Goal: Task Accomplishment & Management: Use online tool/utility

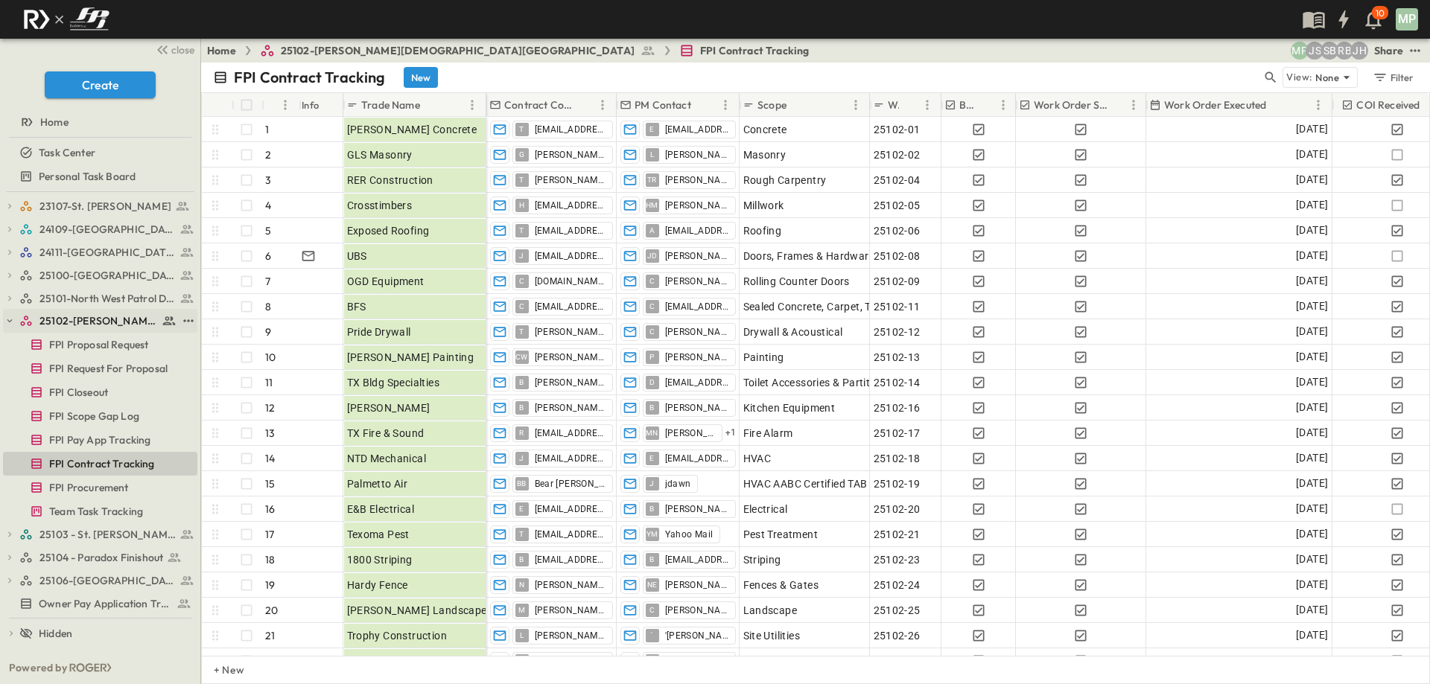
click at [7, 318] on icon "button" at bounding box center [9, 321] width 10 height 10
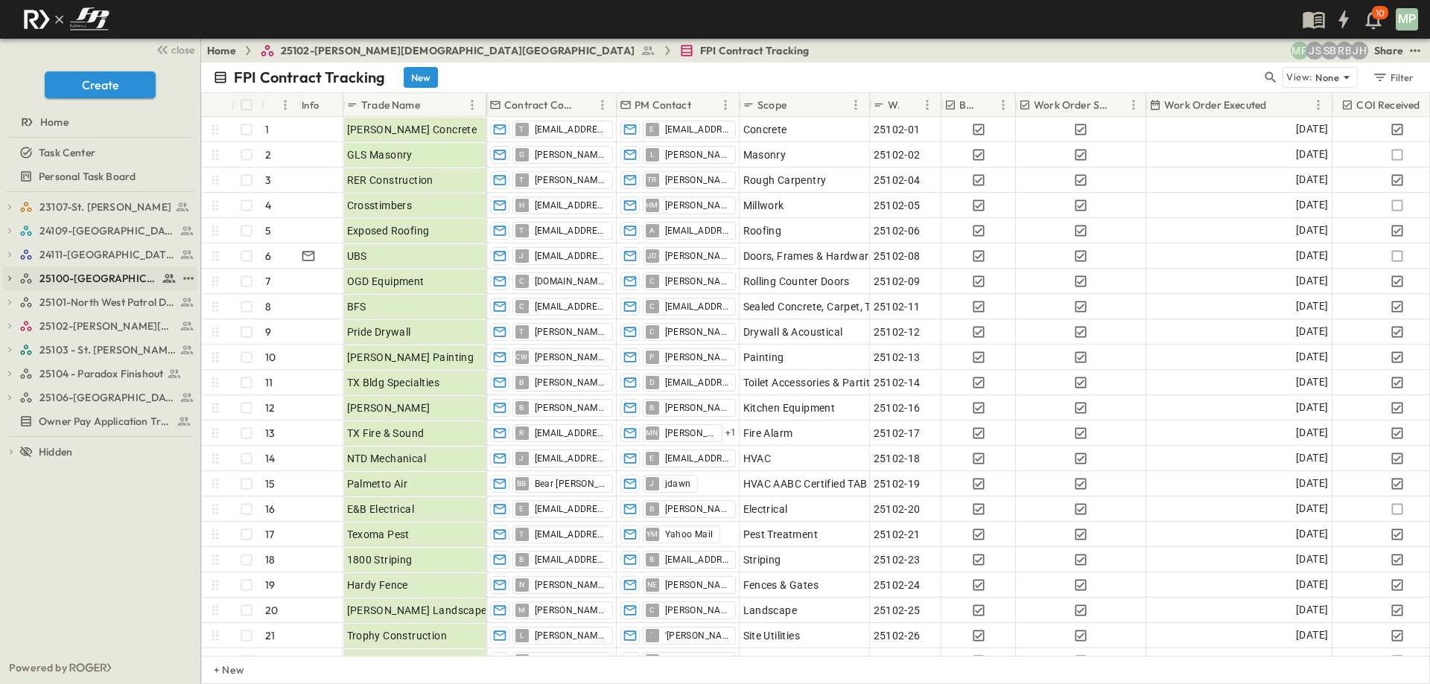
click at [12, 278] on icon "button" at bounding box center [9, 278] width 10 height 10
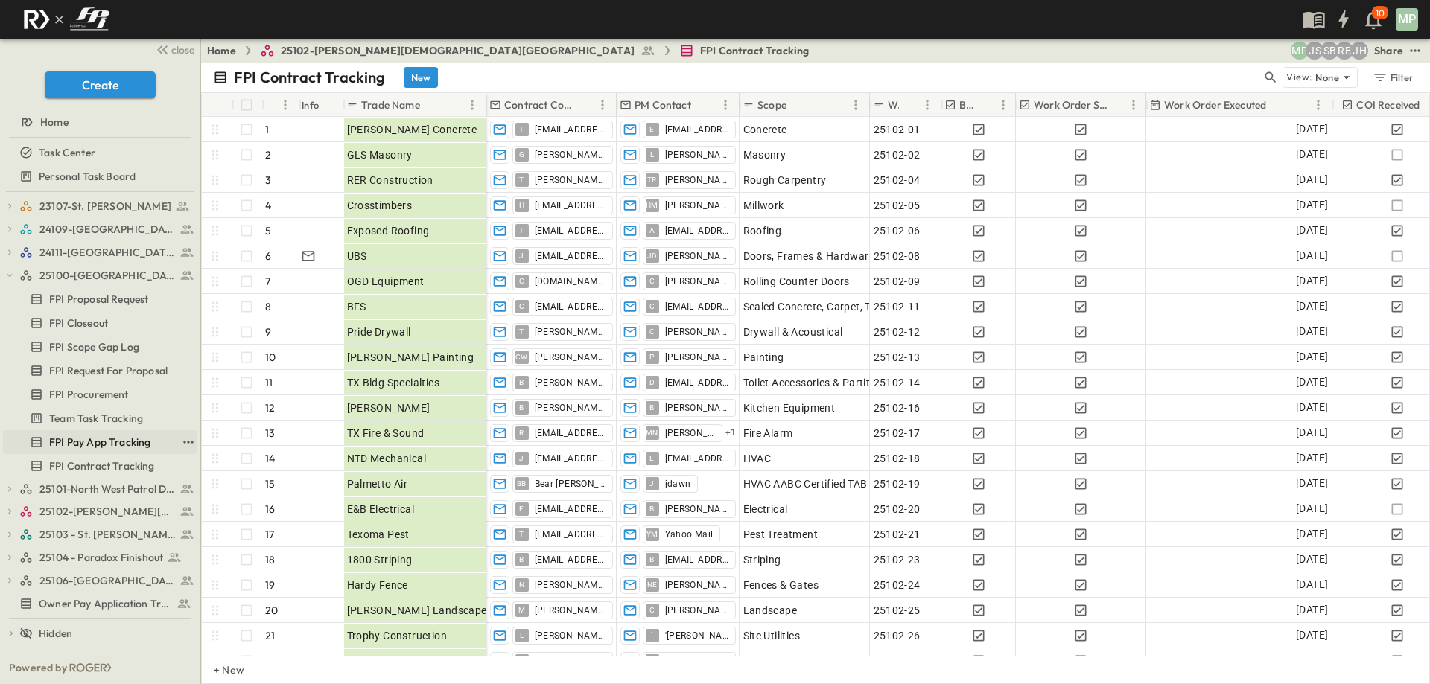
click at [114, 442] on span "FPI Pay App Tracking" at bounding box center [99, 442] width 101 height 15
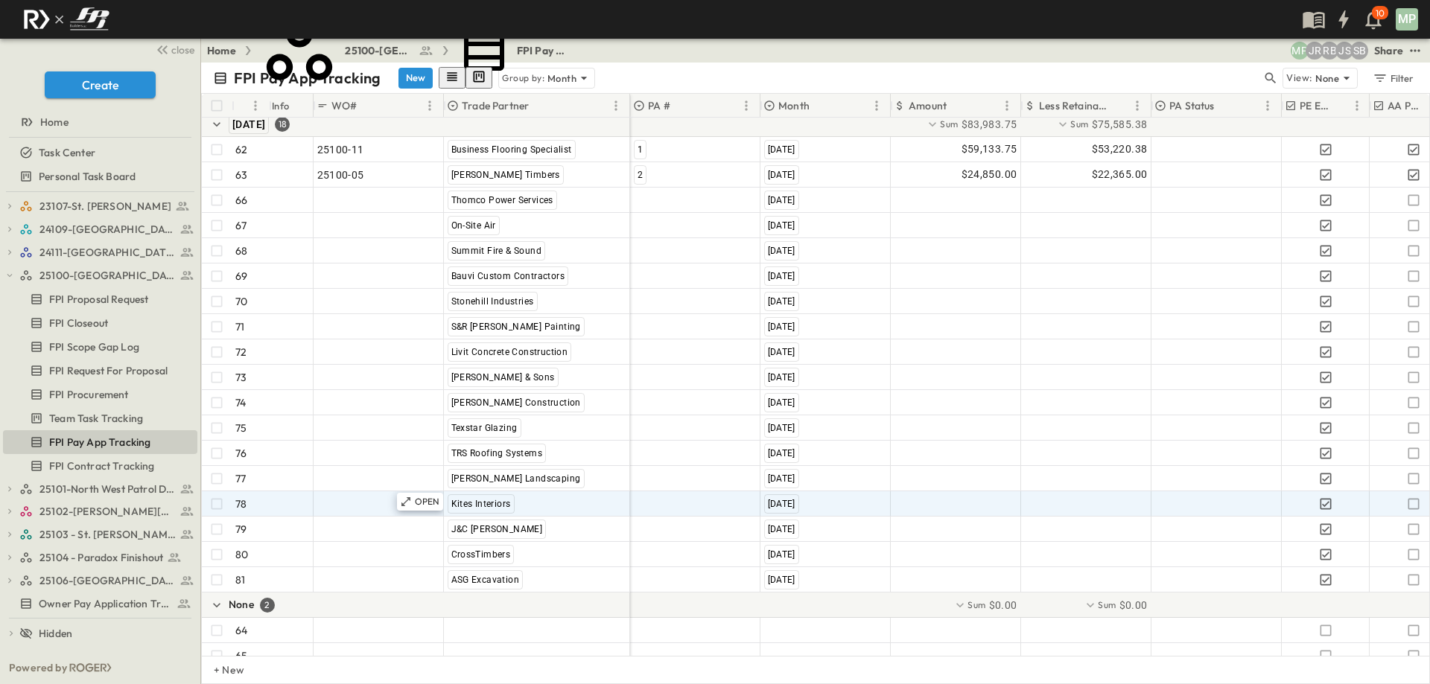
scroll to position [1727, 0]
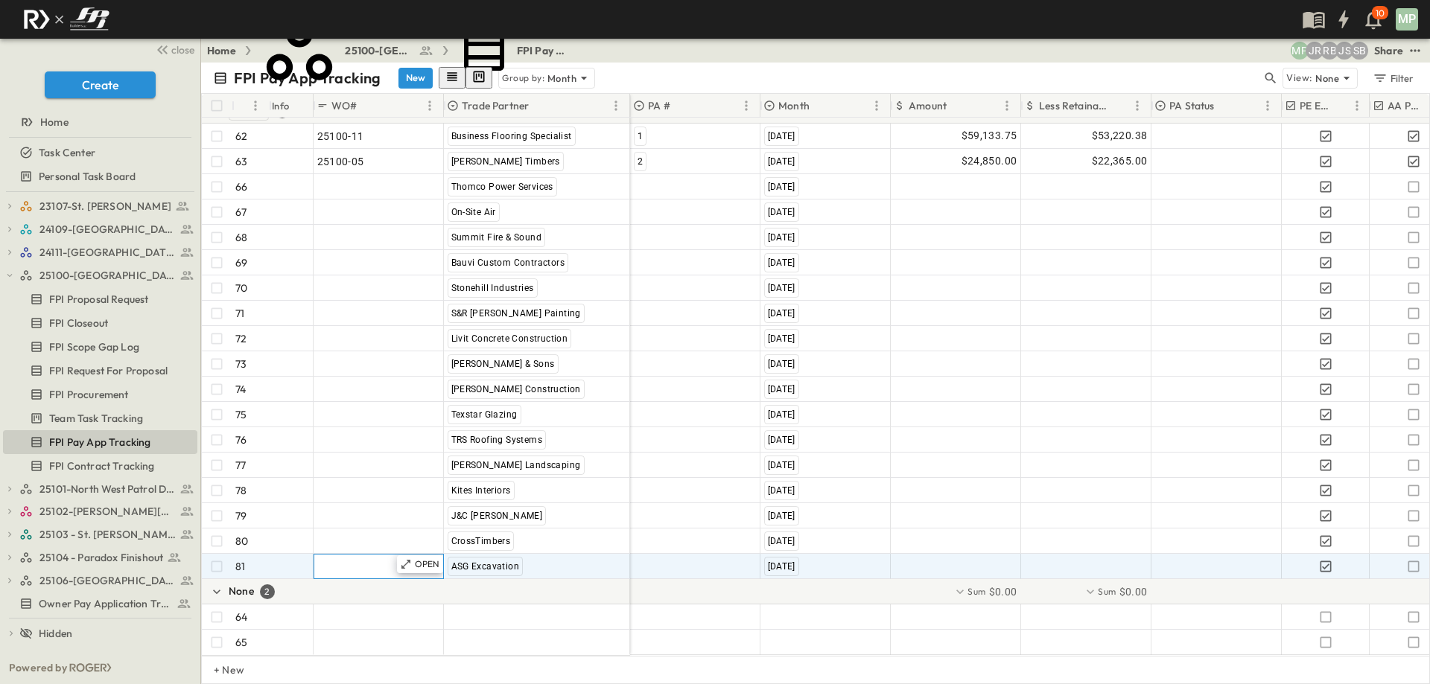
click at [348, 559] on span ""24101-01"" at bounding box center [344, 566] width 54 height 15
type input "********"
click at [647, 560] on div at bounding box center [695, 567] width 129 height 24
click at [672, 624] on span "6" at bounding box center [673, 630] width 5 height 12
click at [937, 559] on div at bounding box center [955, 567] width 129 height 24
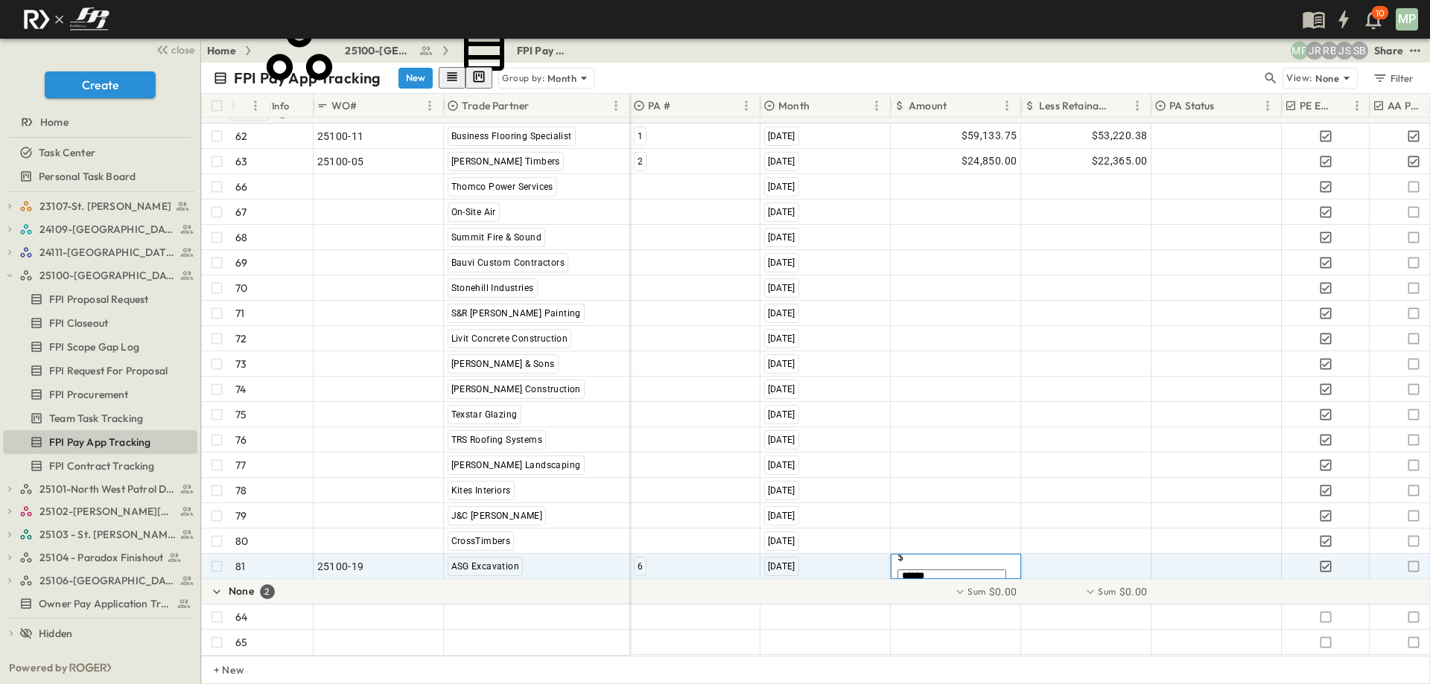
type input "*******"
click at [1412, 561] on icon "button" at bounding box center [1413, 566] width 15 height 15
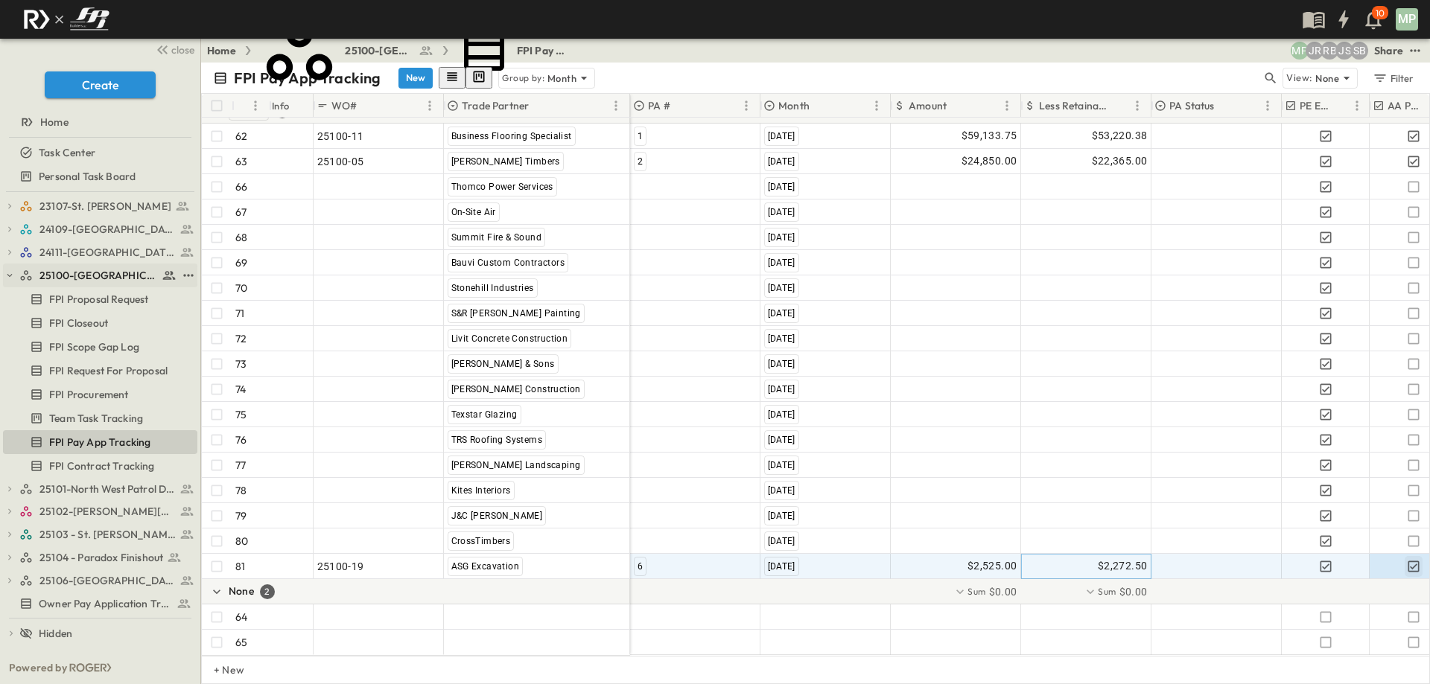
click at [14, 275] on icon "button" at bounding box center [9, 275] width 10 height 10
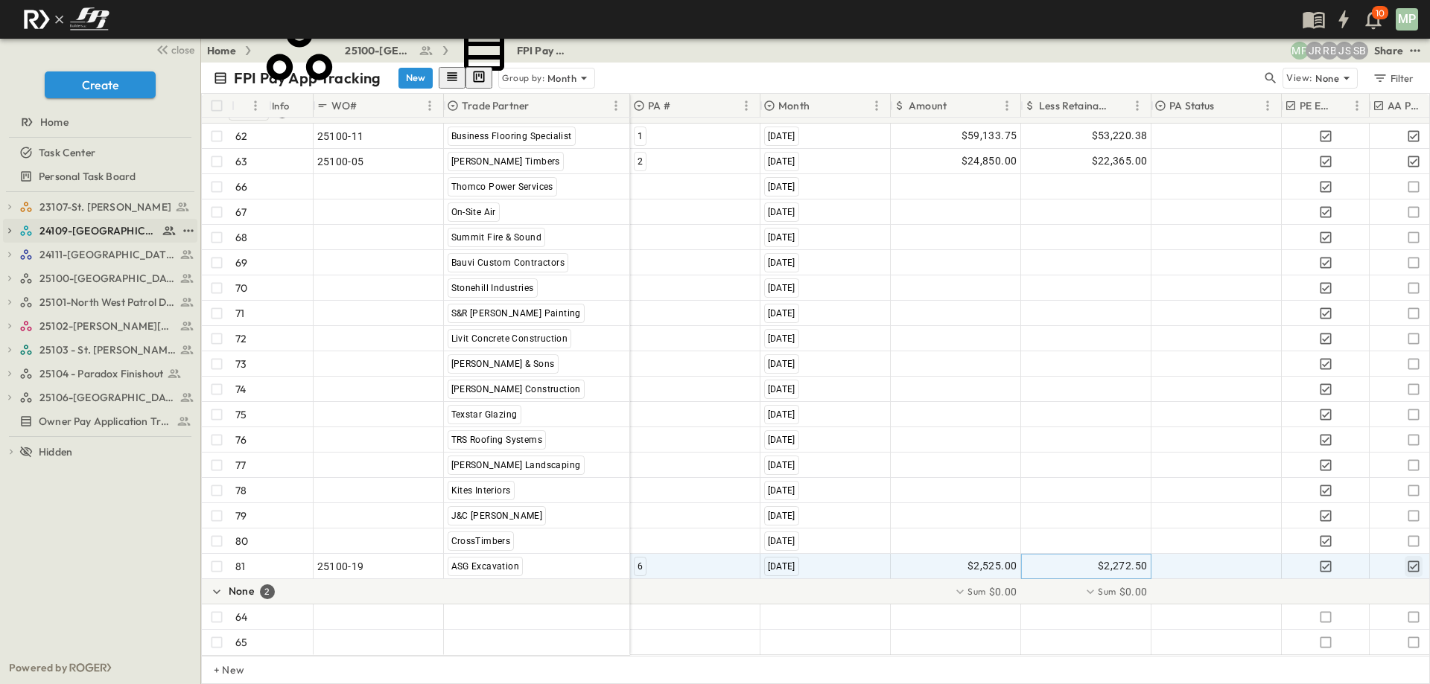
click at [10, 231] on icon "button" at bounding box center [9, 231] width 3 height 5
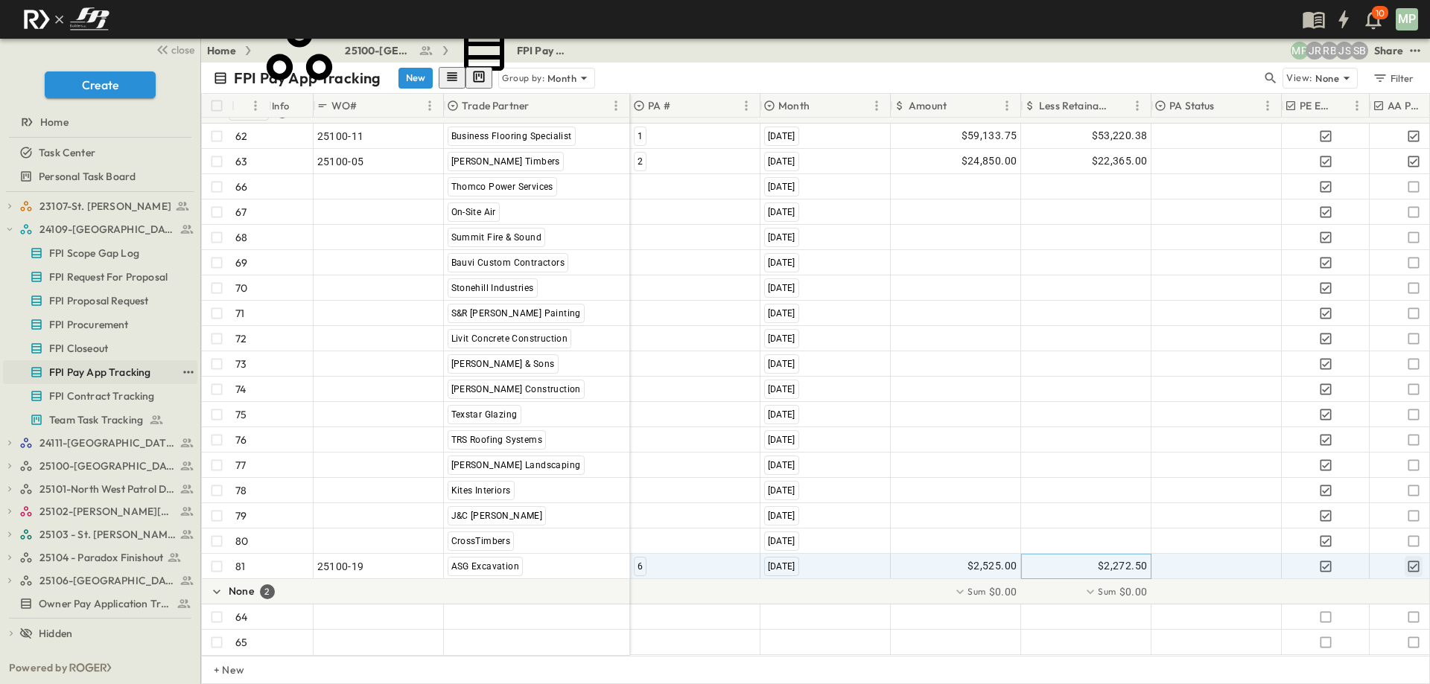
click at [107, 375] on span "FPI Pay App Tracking" at bounding box center [99, 372] width 101 height 15
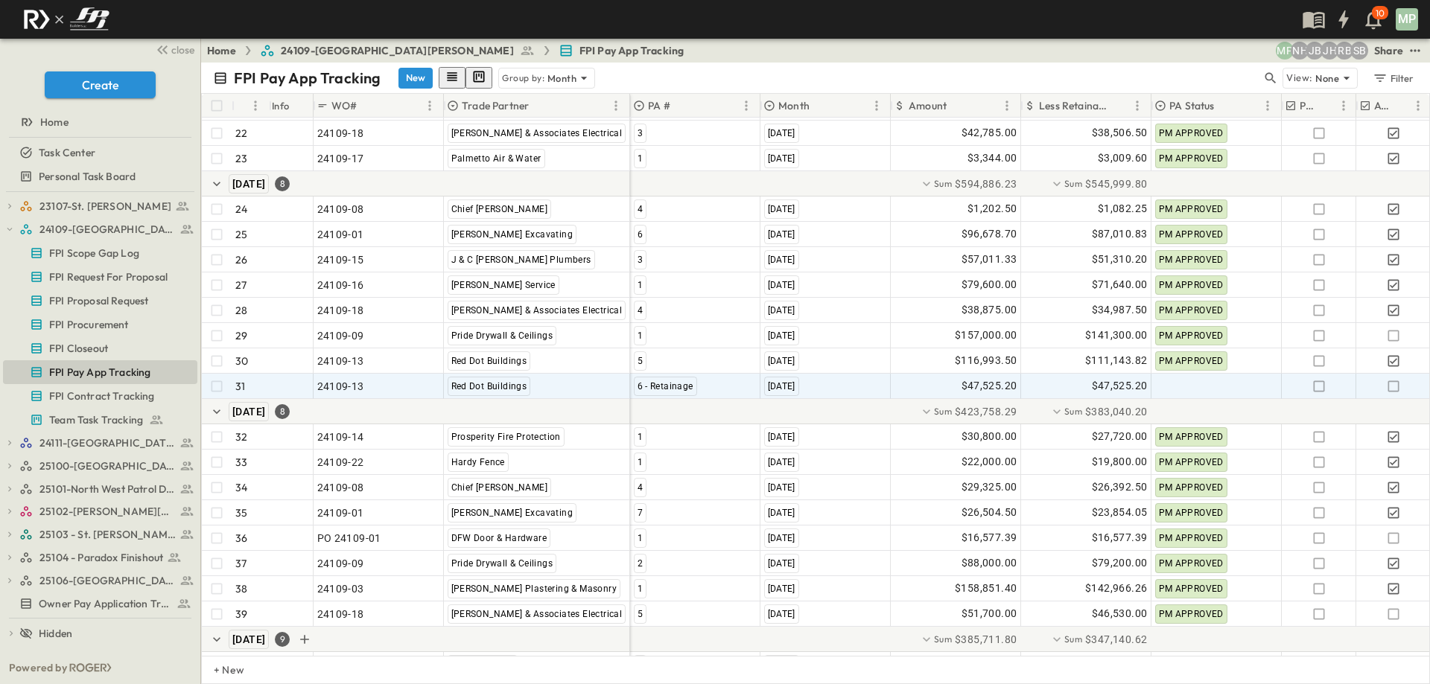
scroll to position [943, 0]
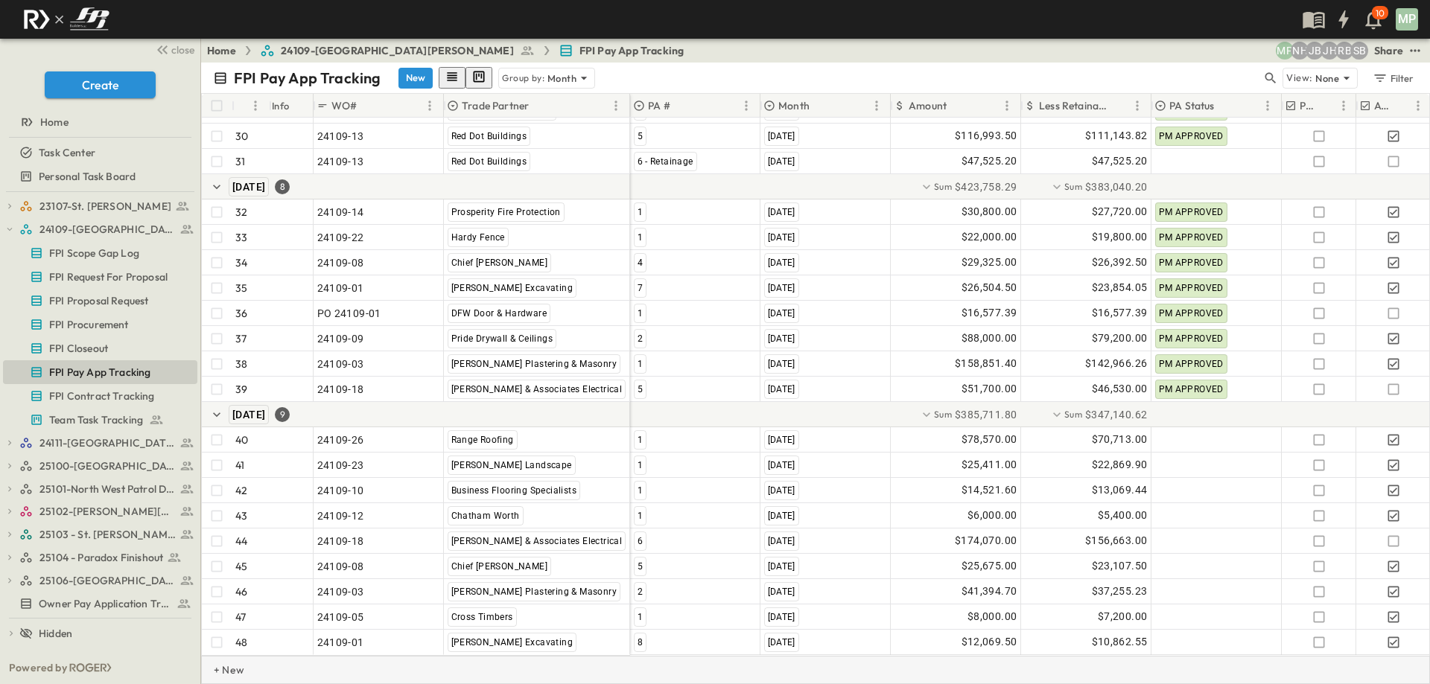
click at [223, 669] on p "+ New" at bounding box center [218, 670] width 9 height 15
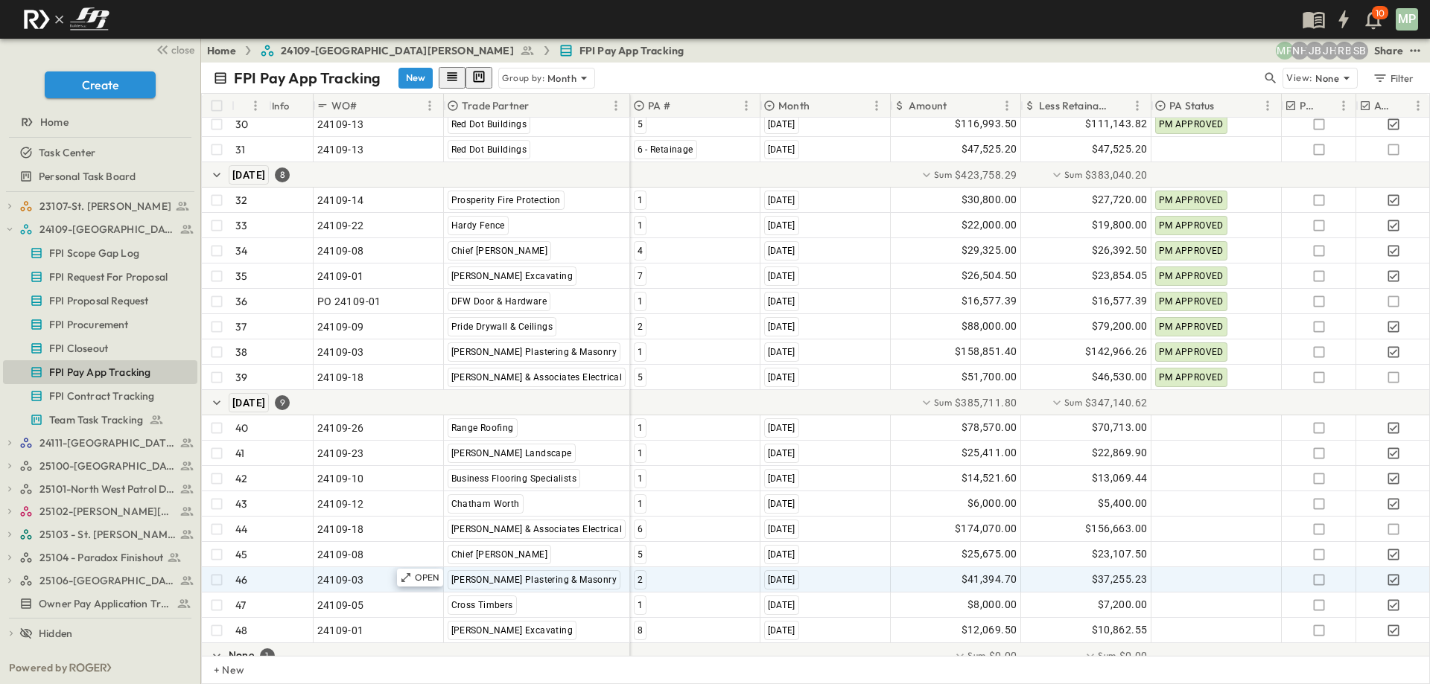
scroll to position [993, 0]
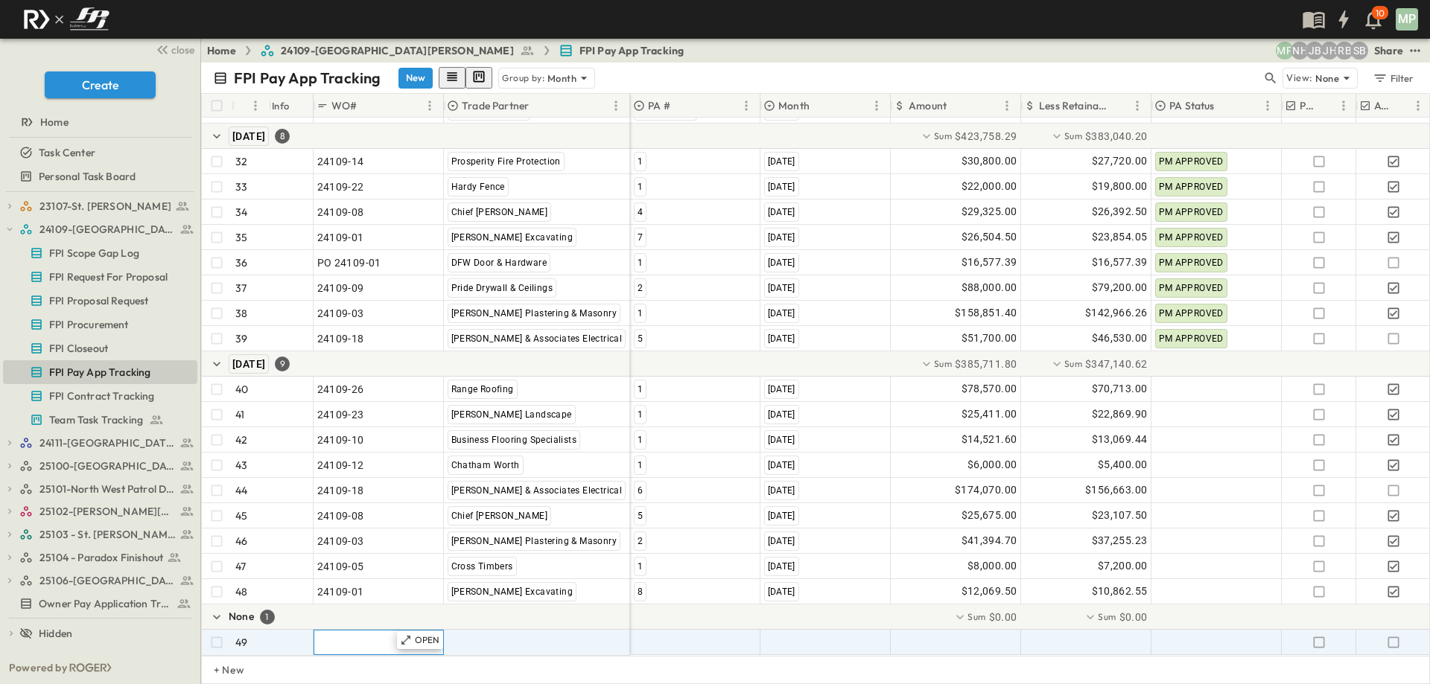
click at [362, 637] on span ""24101-01"" at bounding box center [344, 642] width 54 height 15
type input "********"
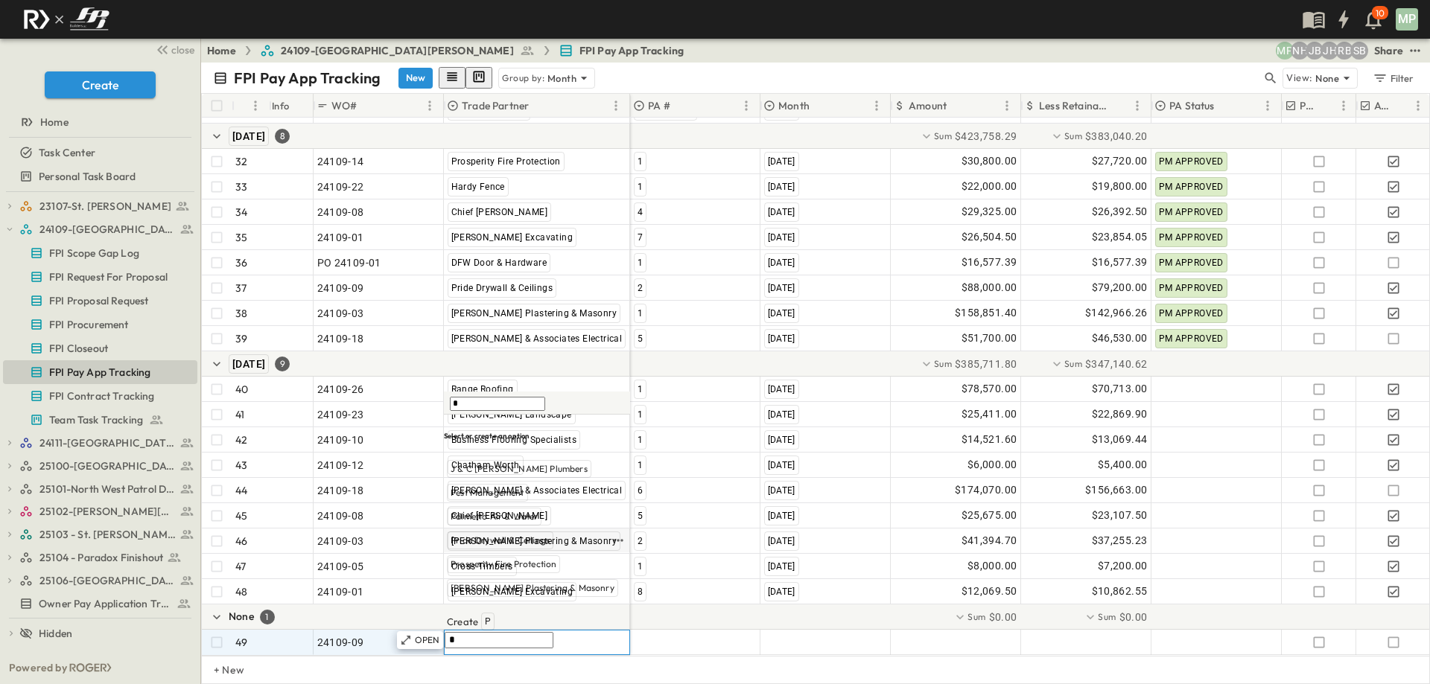
click at [503, 546] on span "Pride Drywall & Ceilings" at bounding box center [499, 541] width 99 height 12
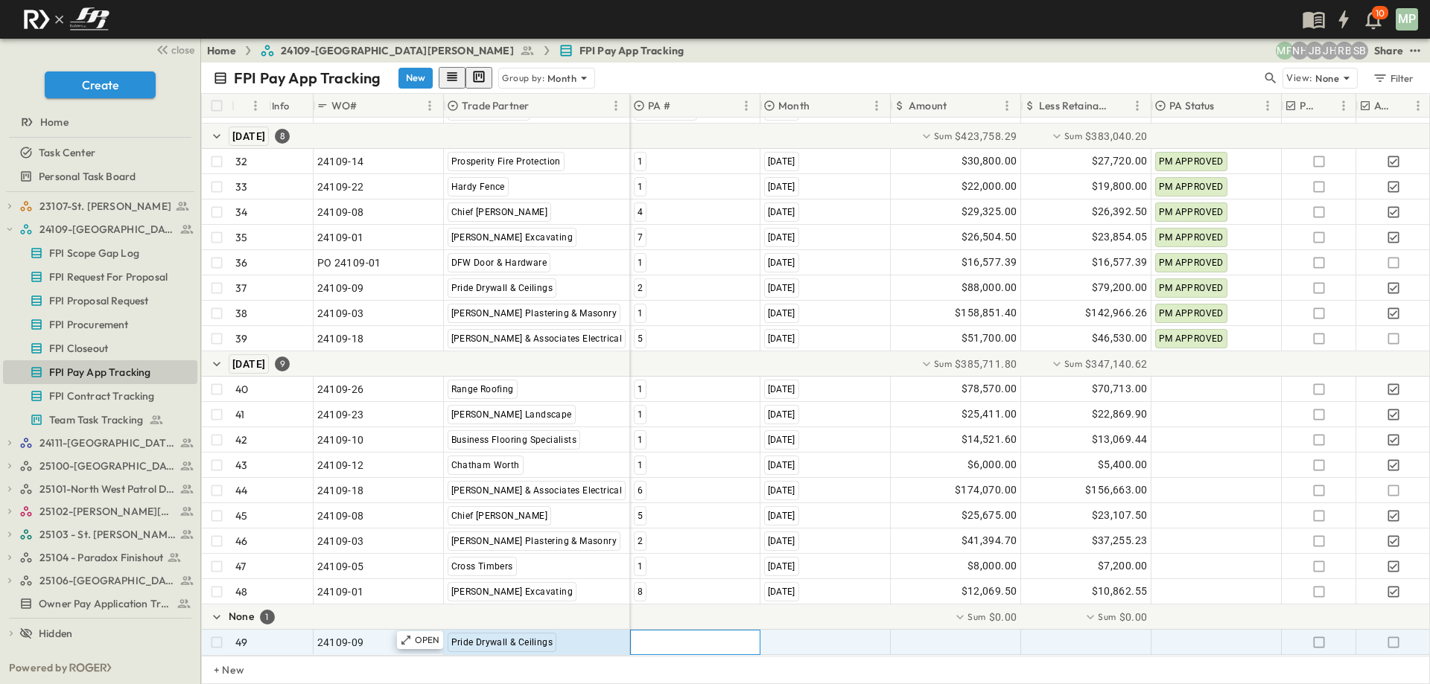
click at [665, 631] on div at bounding box center [695, 643] width 129 height 24
click at [641, 628] on span "3" at bounding box center [639, 631] width 4 height 12
click at [784, 635] on span ""[DATE]"" at bounding box center [783, 642] width 39 height 15
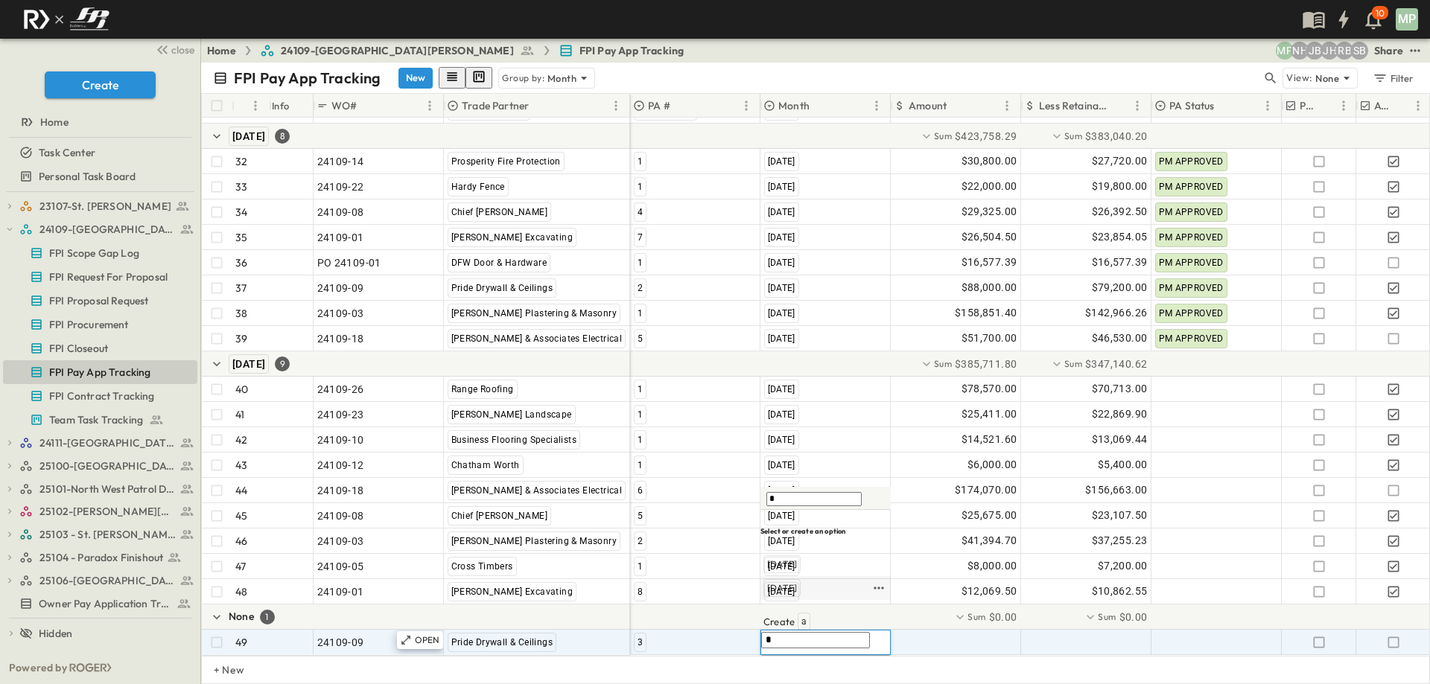
click at [797, 594] on span "[DATE]" at bounding box center [782, 588] width 30 height 12
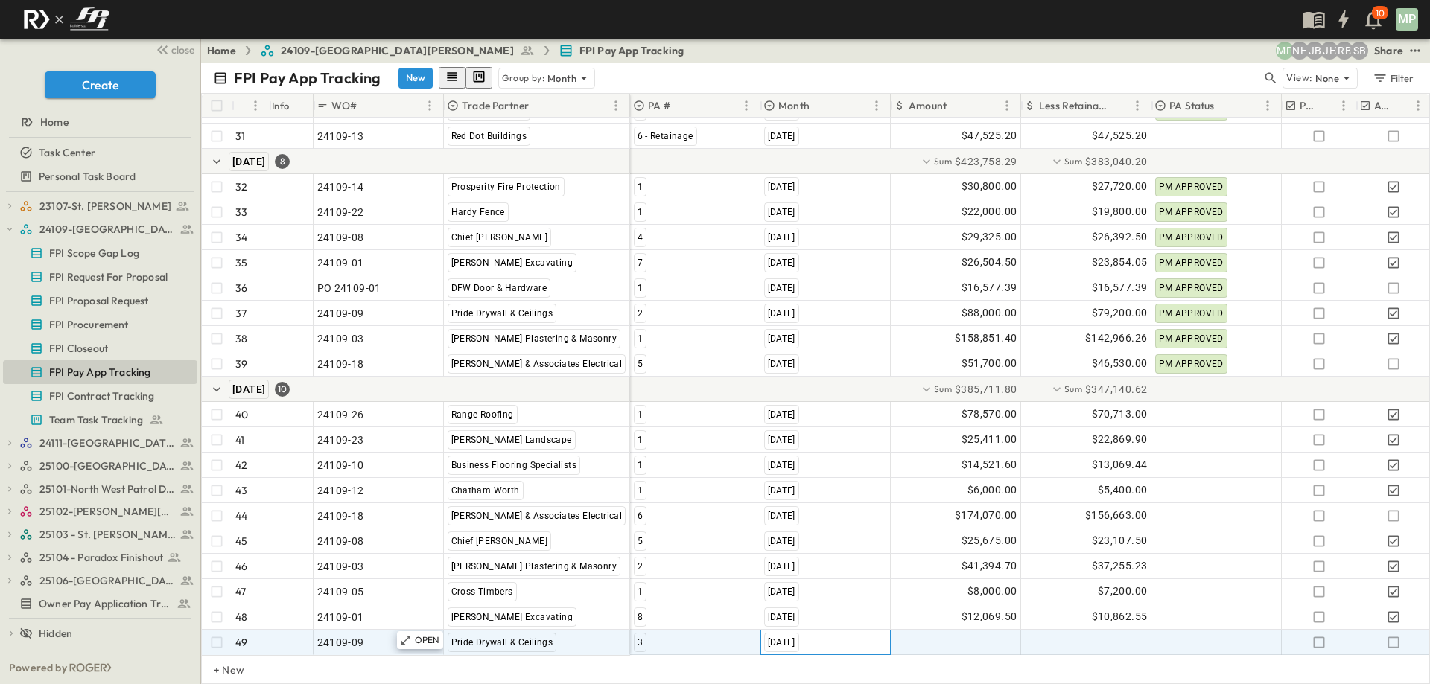
scroll to position [968, 0]
click at [927, 631] on div at bounding box center [955, 643] width 129 height 24
type input "********"
click at [1394, 635] on icon "button" at bounding box center [1393, 642] width 15 height 15
